Goal: Find specific page/section: Find specific page/section

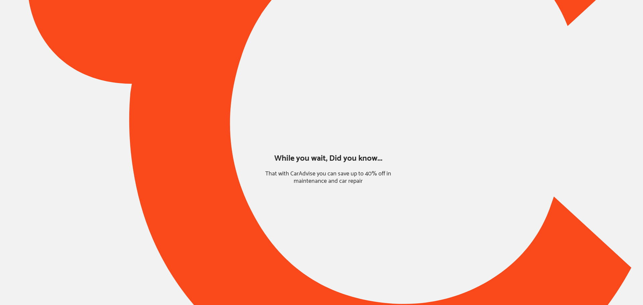
type input "*****"
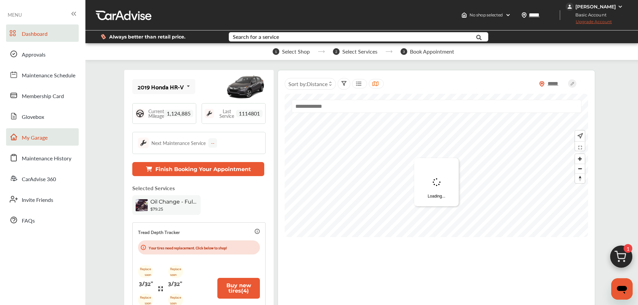
drag, startPoint x: 48, startPoint y: 140, endPoint x: 53, endPoint y: 140, distance: 4.7
click at [48, 140] on link "My Garage" at bounding box center [42, 136] width 73 height 17
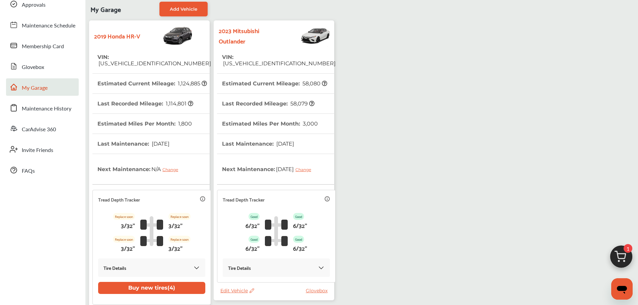
scroll to position [119, 0]
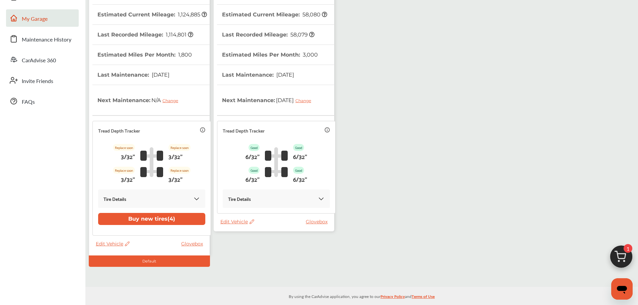
click at [230, 222] on span "Edit Vehicle" at bounding box center [237, 222] width 34 height 6
click at [239, 252] on div "Use this vehicle" at bounding box center [260, 250] width 60 height 10
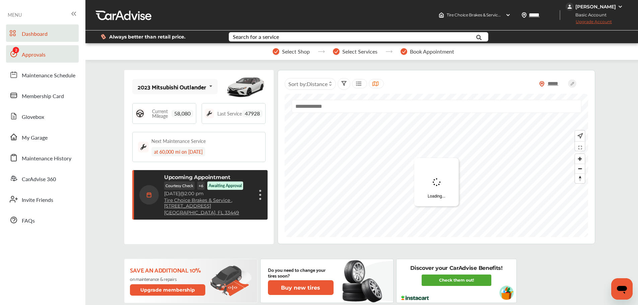
click at [27, 57] on span "Approvals" at bounding box center [34, 55] width 24 height 9
